Goal: Transaction & Acquisition: Purchase product/service

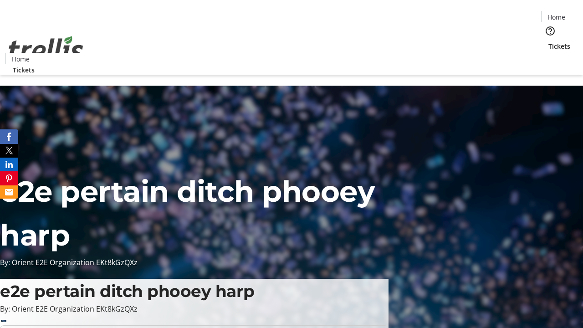
click at [548, 41] on span "Tickets" at bounding box center [559, 46] width 22 height 10
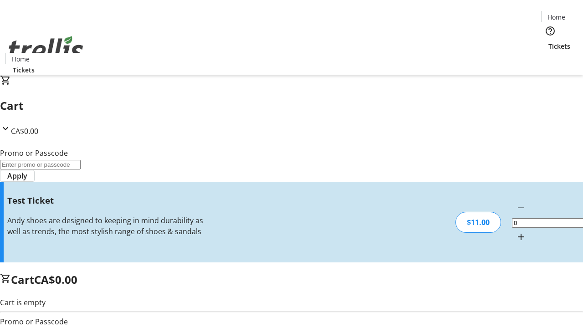
click at [515, 231] on mat-icon "Increment by one" at bounding box center [520, 236] width 11 height 11
type input "1"
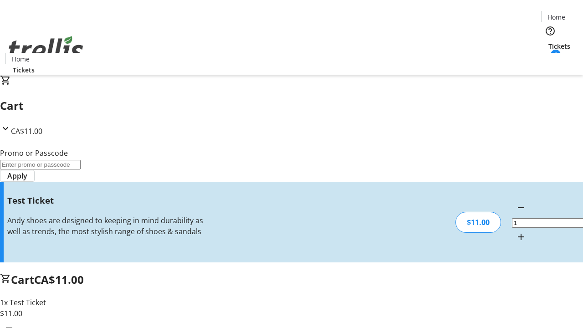
type input "UNLOCK"
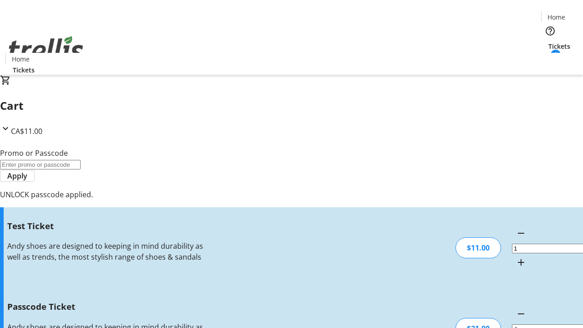
type input "5"
